Goal: Task Accomplishment & Management: Manage account settings

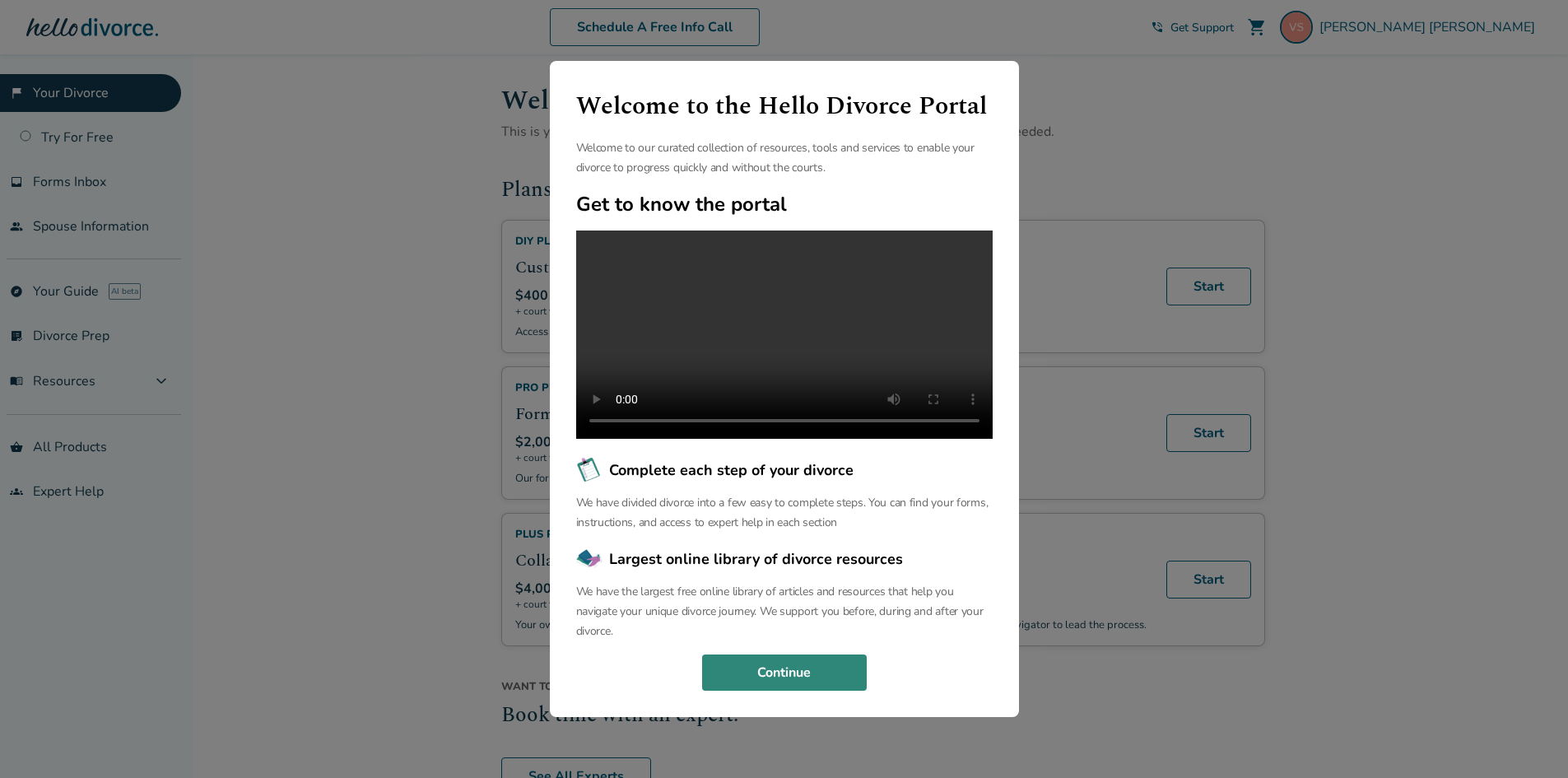
click at [806, 676] on button "Continue" at bounding box center [784, 673] width 164 height 36
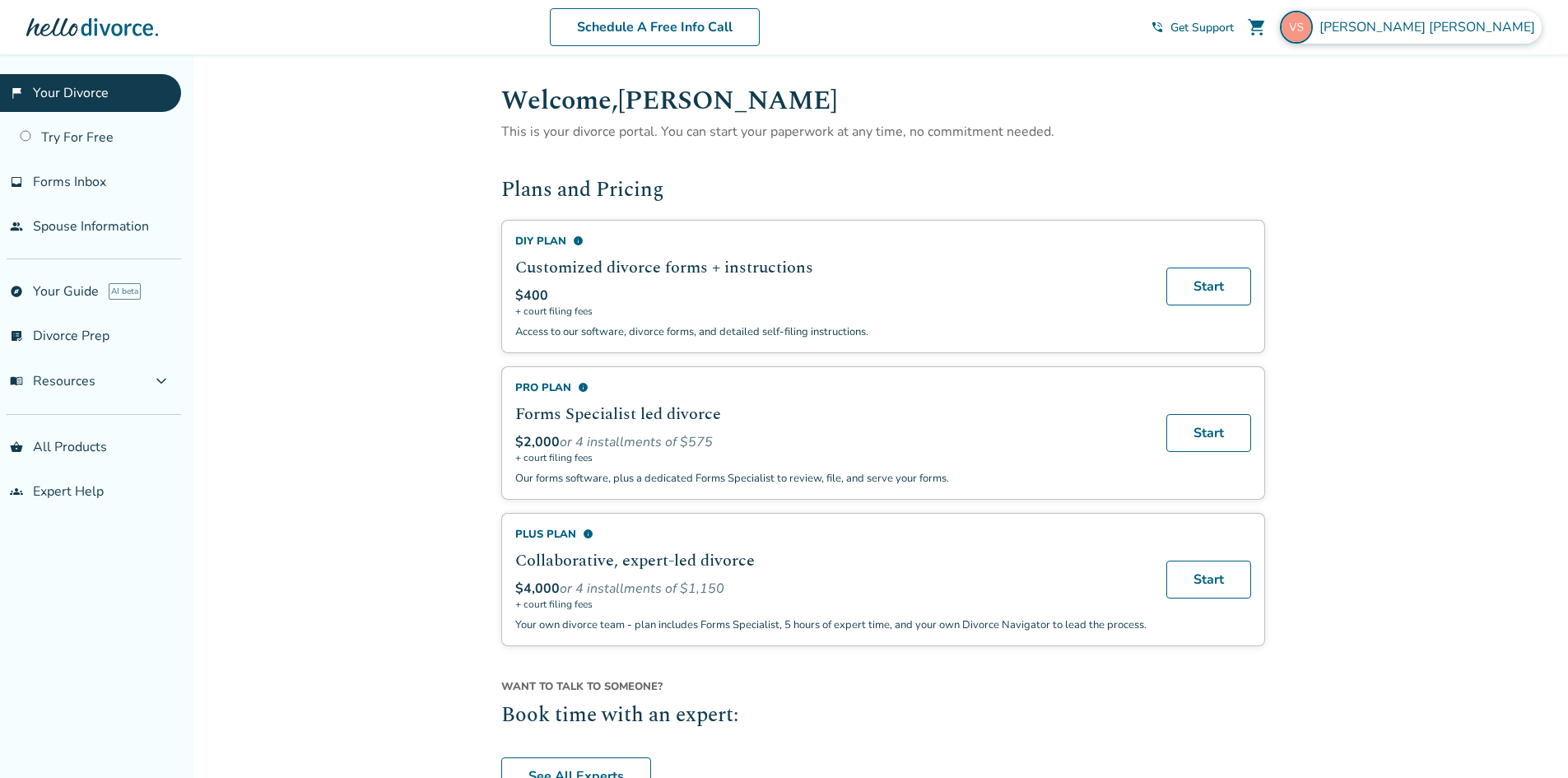
click at [1477, 35] on span "[PERSON_NAME]" at bounding box center [1430, 27] width 222 height 18
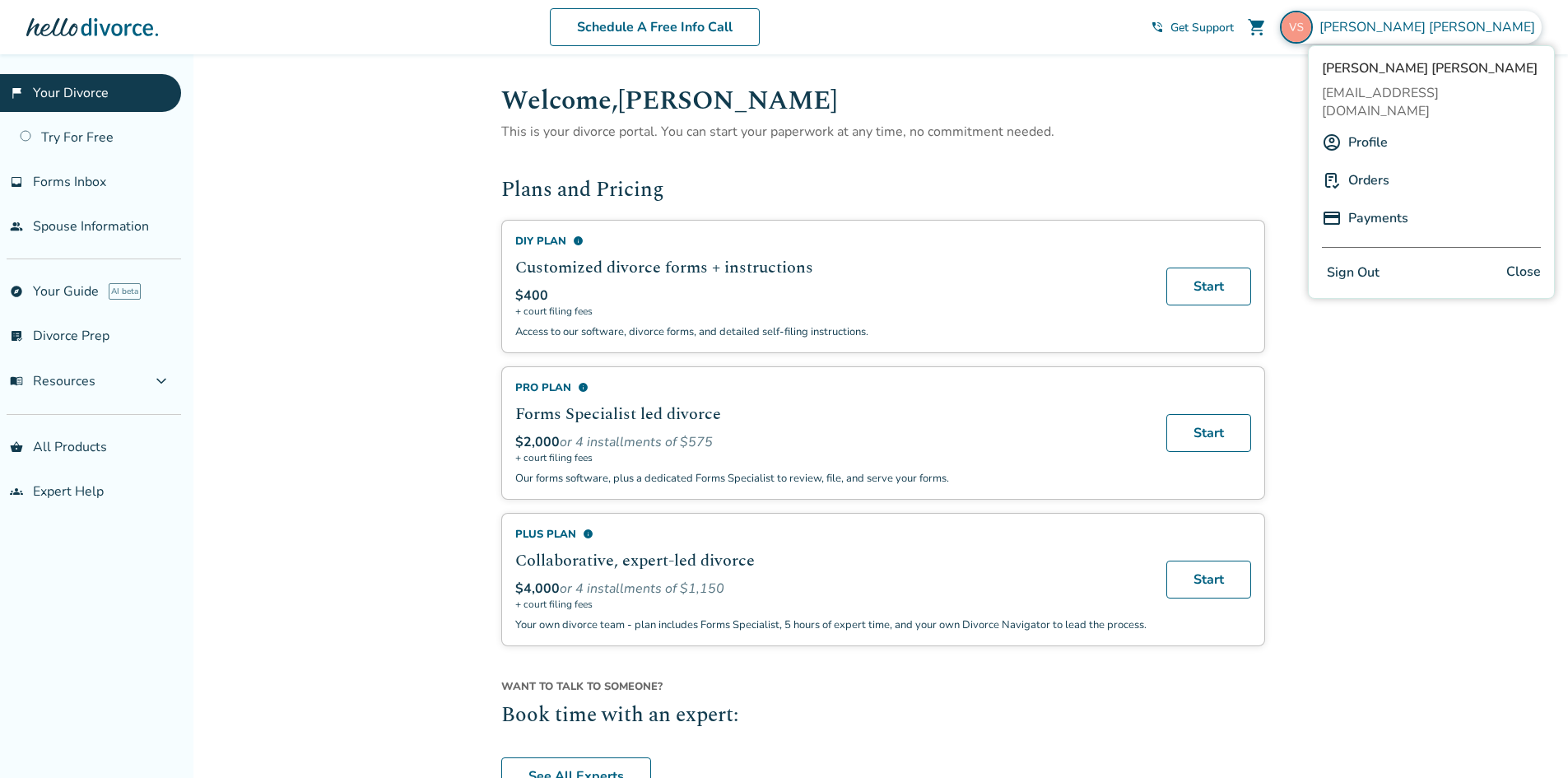
click at [1358, 164] on link "Orders" at bounding box center [1369, 180] width 42 height 31
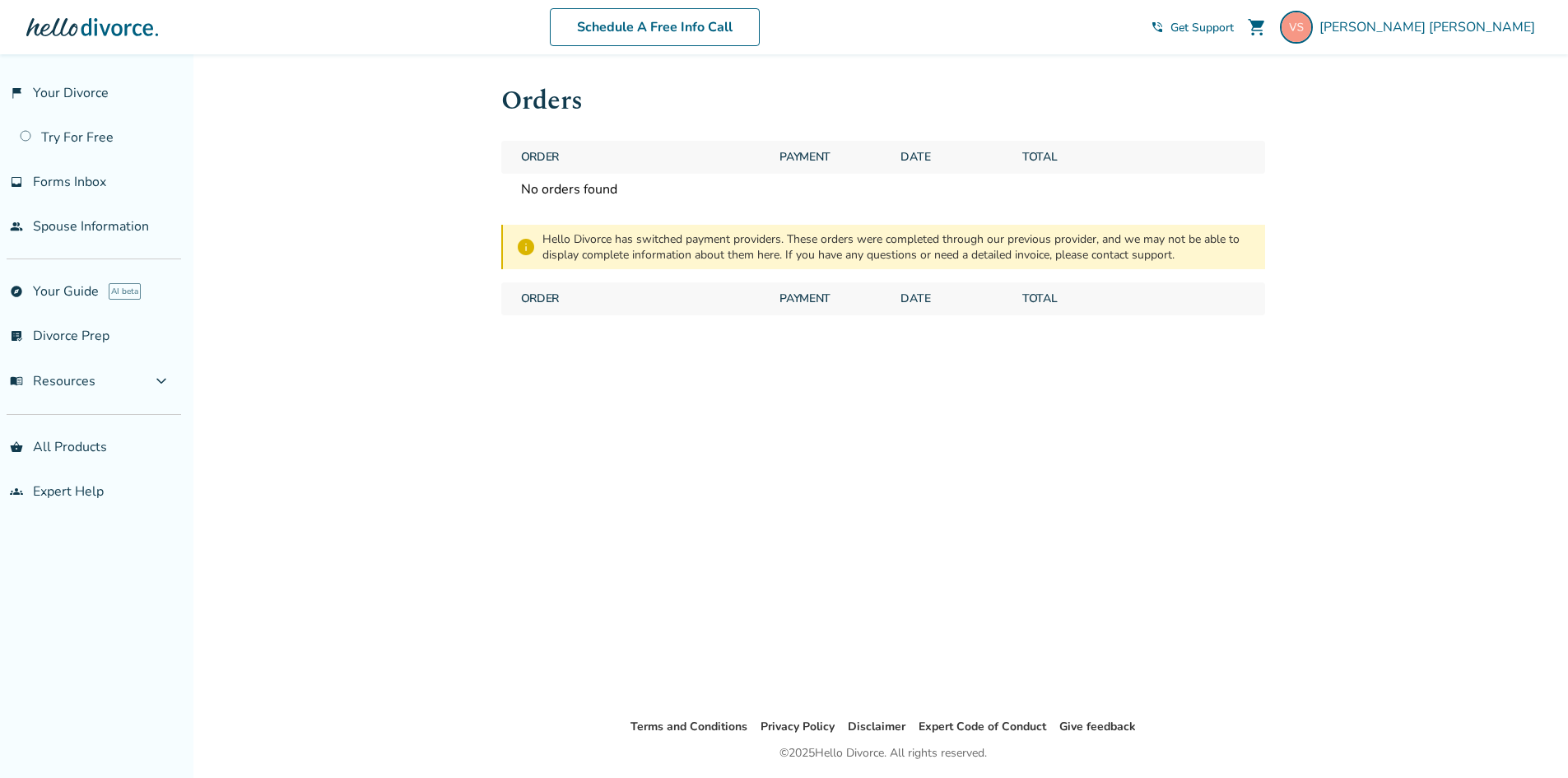
click at [557, 296] on span "Order" at bounding box center [641, 299] width 253 height 33
click at [784, 293] on span "Payment" at bounding box center [830, 299] width 114 height 33
click at [1487, 31] on span "[PERSON_NAME]" at bounding box center [1430, 27] width 222 height 18
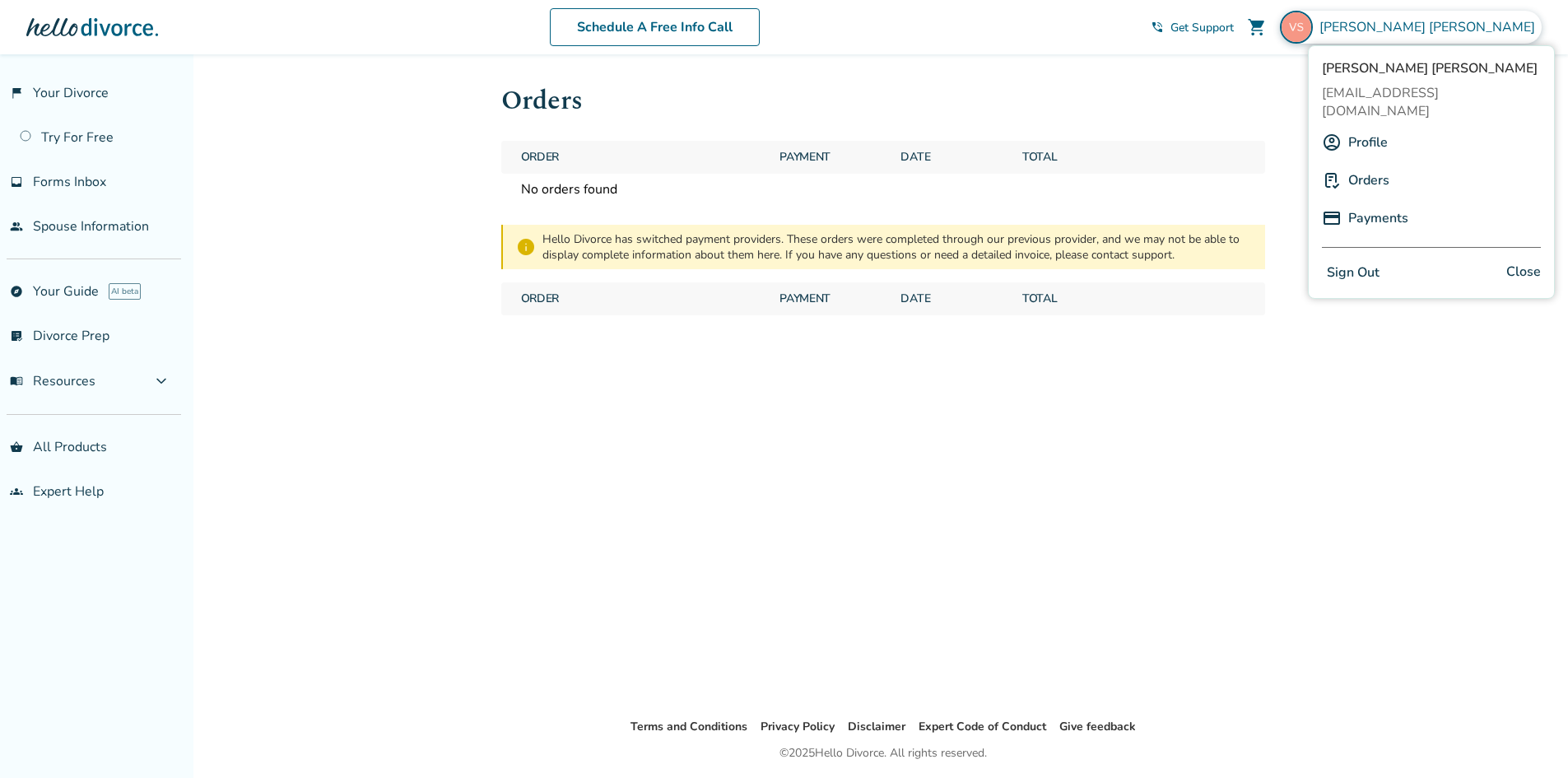
click at [1395, 127] on div "Profile" at bounding box center [1431, 143] width 219 height 31
click at [1360, 127] on link "Profile" at bounding box center [1368, 143] width 40 height 31
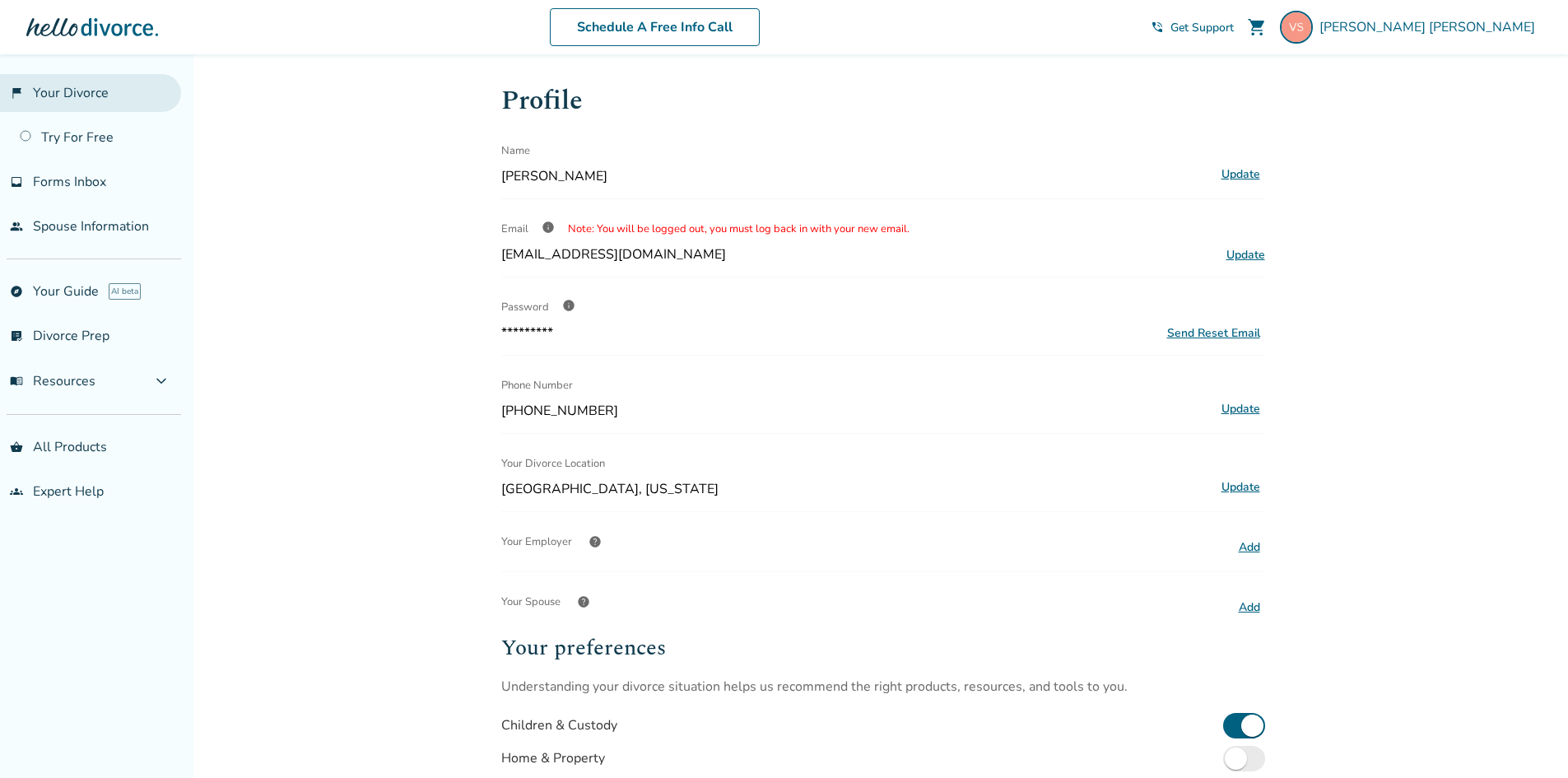
click at [87, 96] on link "flag_2 Your Divorce" at bounding box center [90, 93] width 181 height 38
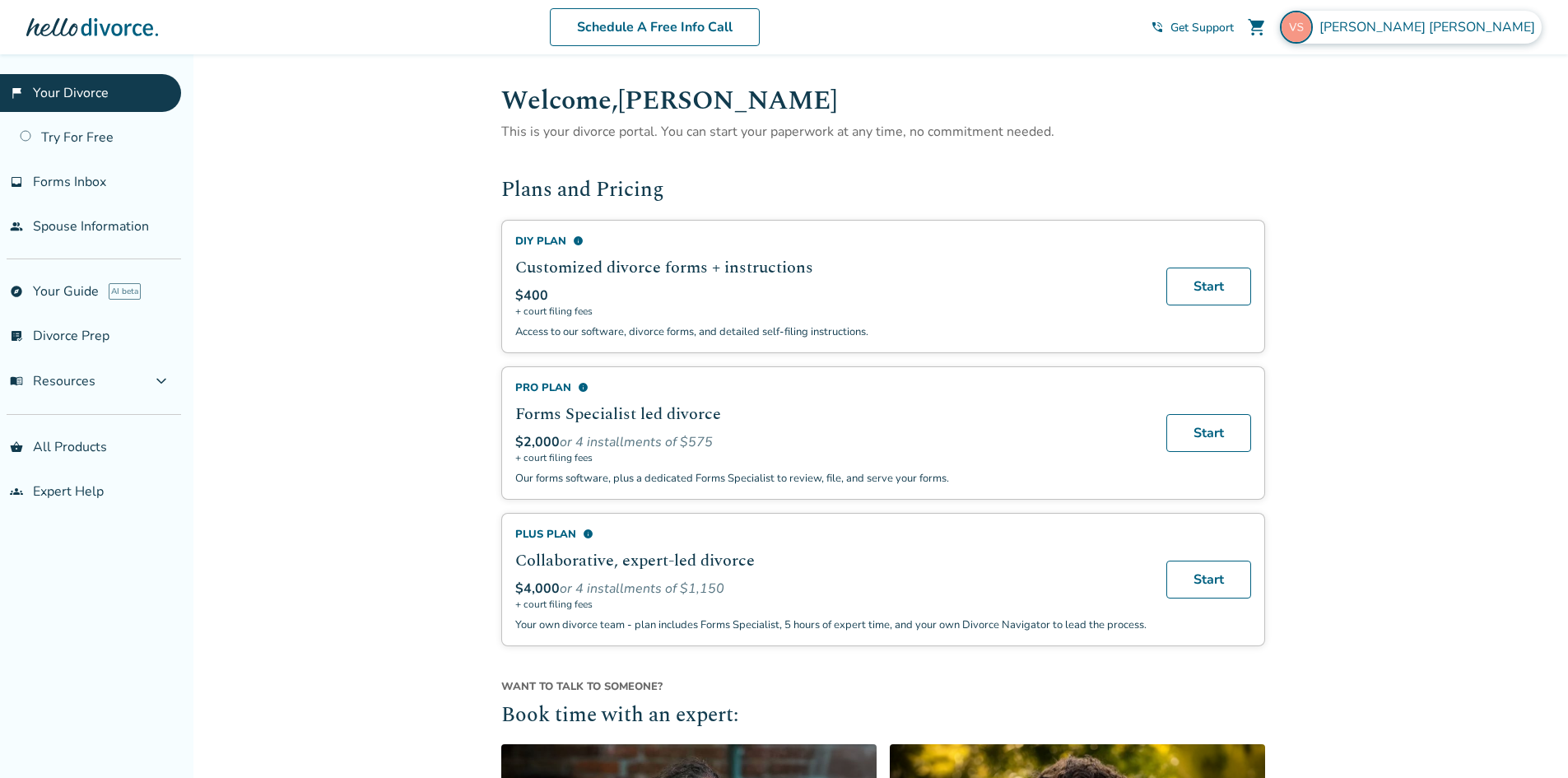
click at [1438, 28] on span "[PERSON_NAME]" at bounding box center [1430, 27] width 222 height 18
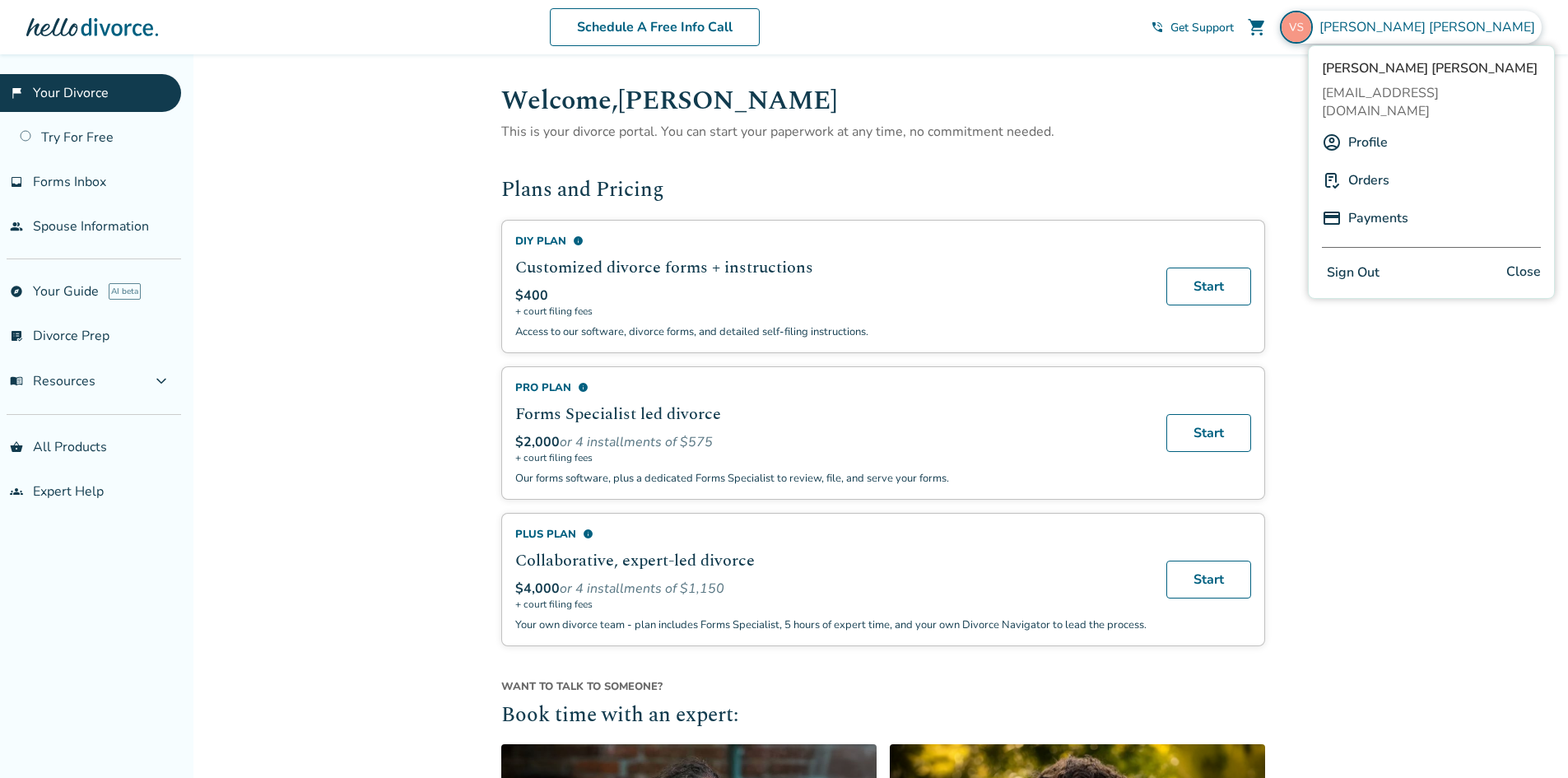
click at [1373, 127] on link "Profile" at bounding box center [1368, 143] width 40 height 31
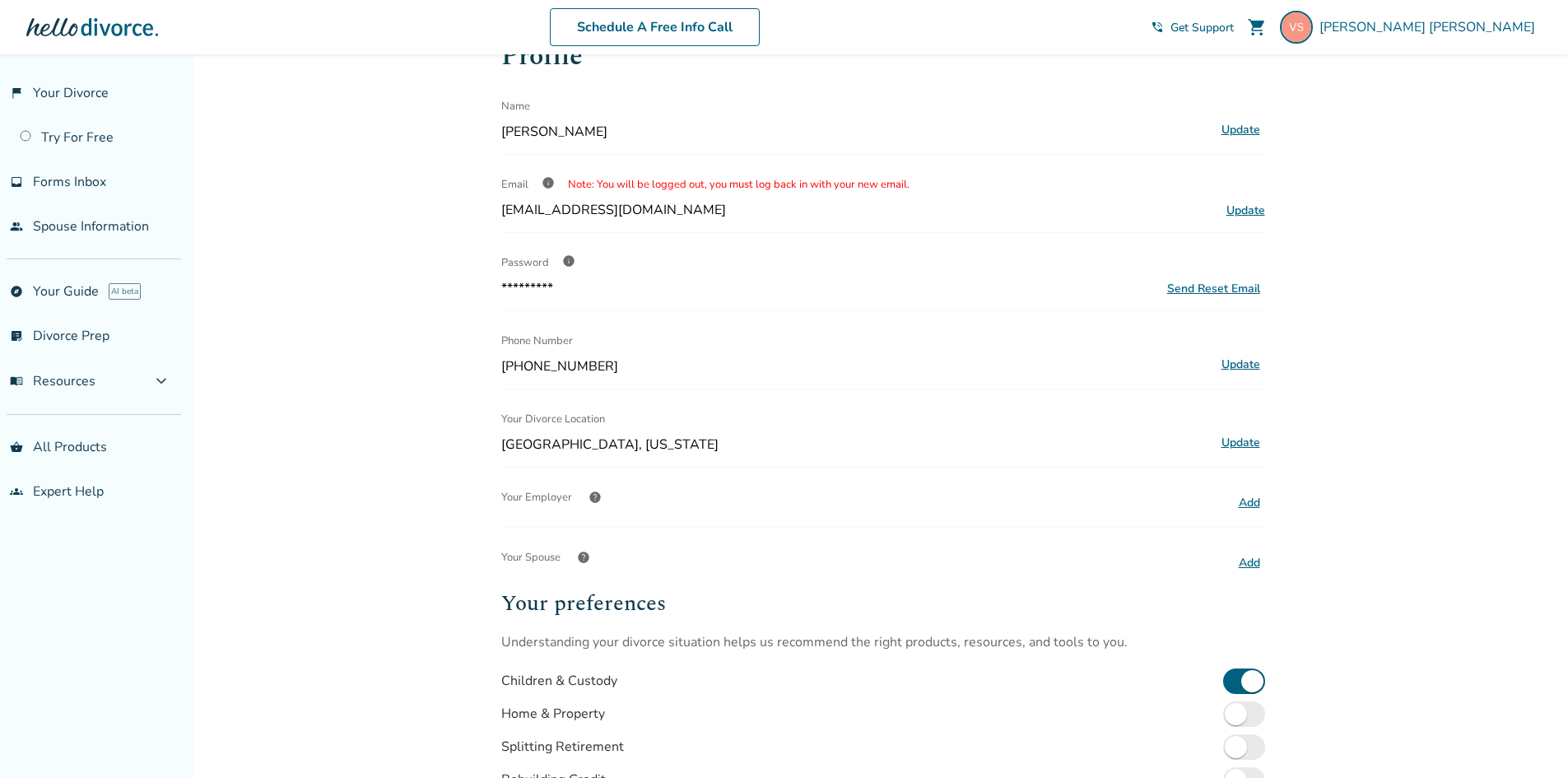
scroll to position [82, 0]
